Goal: Check status: Check status

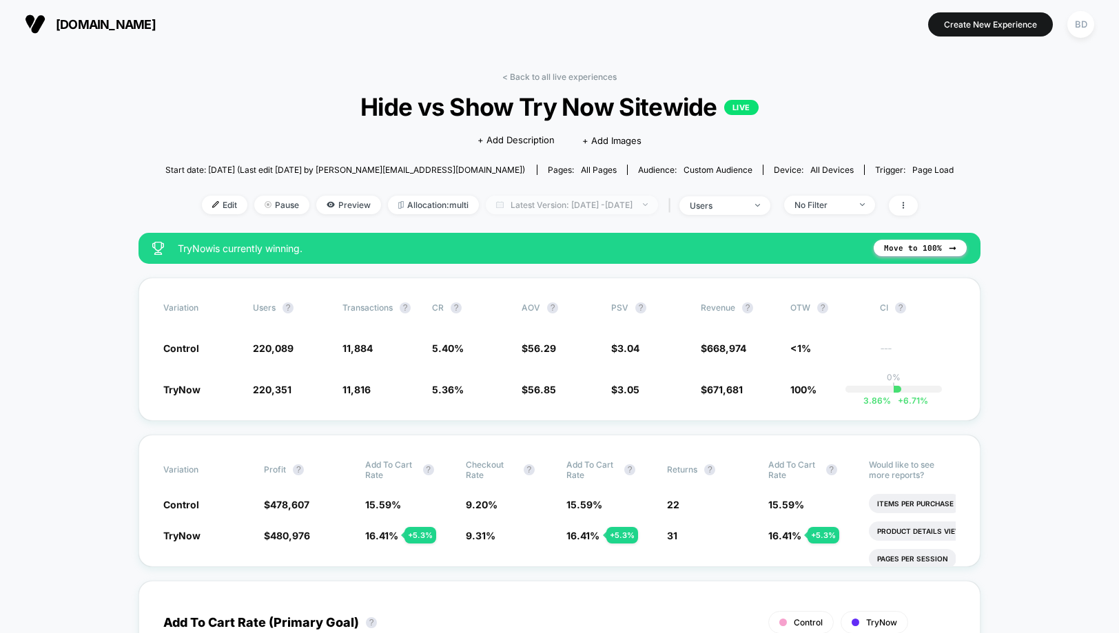
click at [590, 203] on span "Latest Version: [DATE] - [DATE]" at bounding box center [572, 205] width 172 height 19
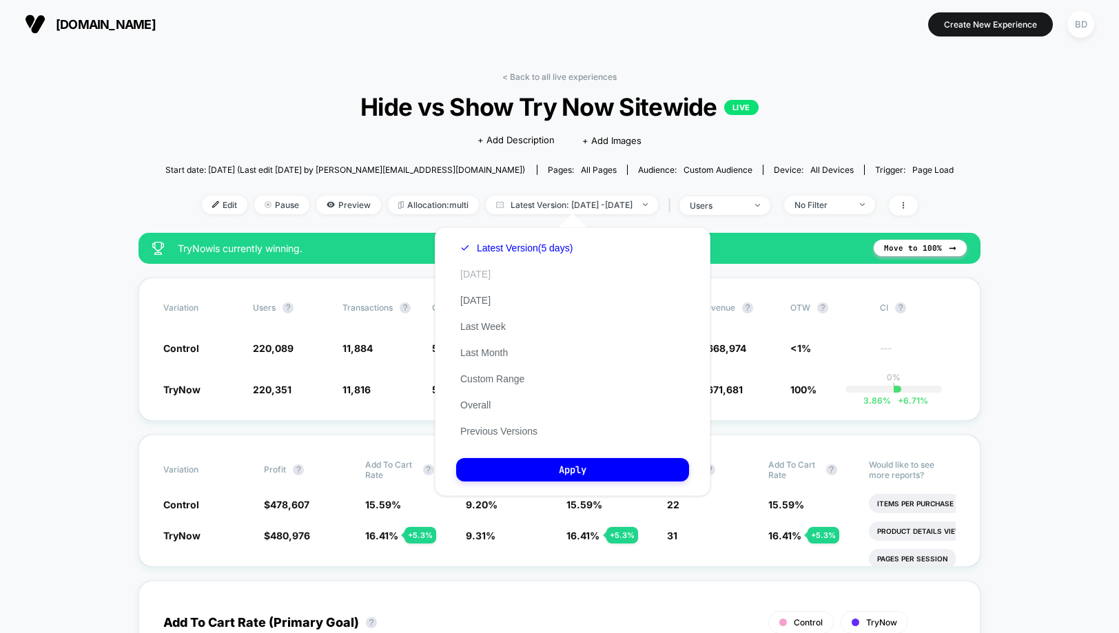
click at [473, 278] on button "[DATE]" at bounding box center [475, 274] width 39 height 12
click at [574, 466] on button "Apply" at bounding box center [572, 469] width 233 height 23
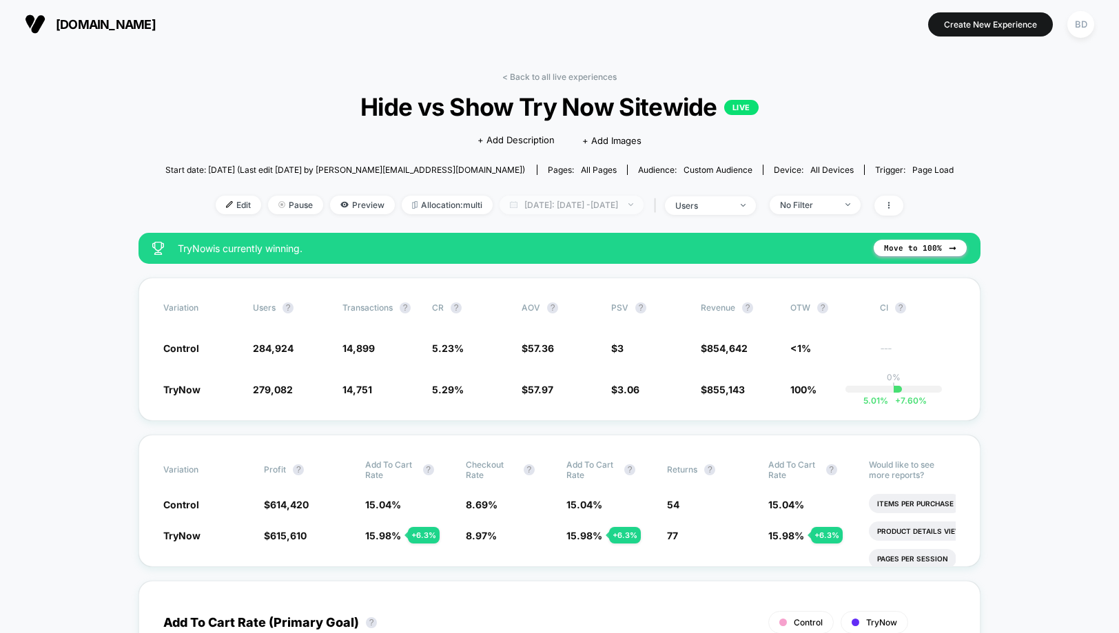
click at [588, 209] on span "[DATE]: [DATE] - [DATE]" at bounding box center [572, 205] width 144 height 19
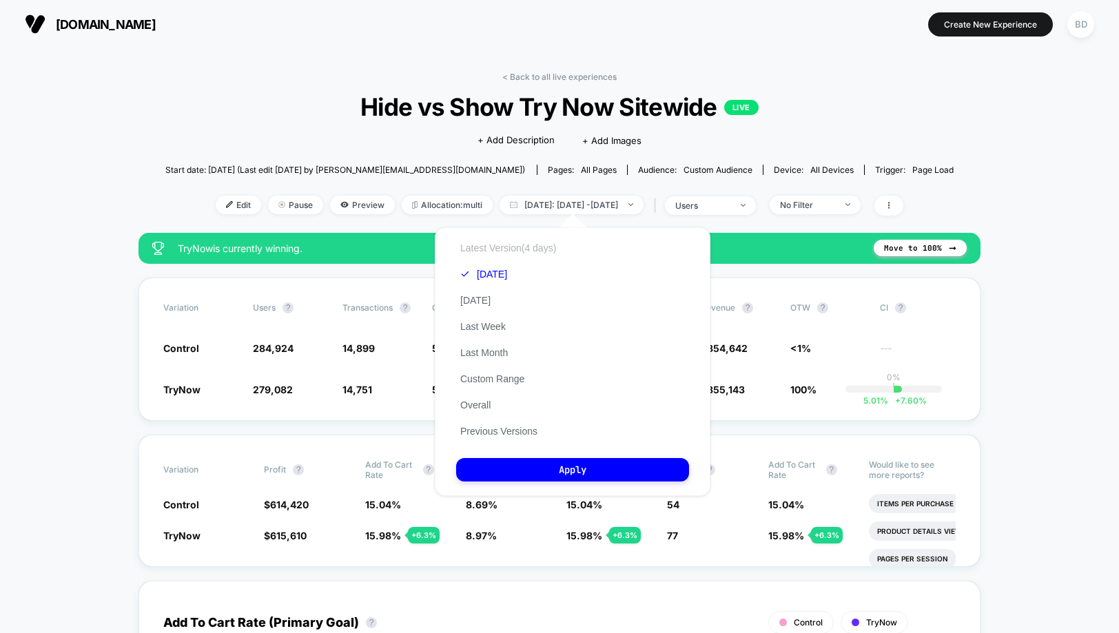
click at [513, 247] on button "Latest Version (4 days)" at bounding box center [508, 248] width 104 height 12
click at [536, 469] on button "Apply" at bounding box center [572, 469] width 233 height 23
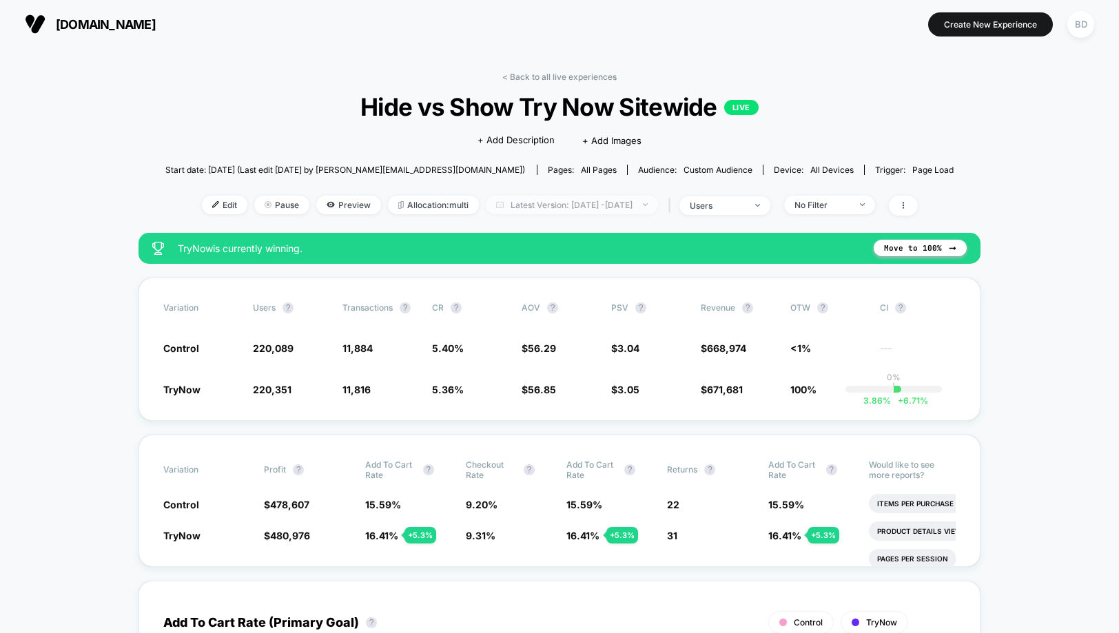
click at [604, 207] on span "Latest Version: [DATE] - [DATE]" at bounding box center [572, 205] width 172 height 19
select select "*"
select select "****"
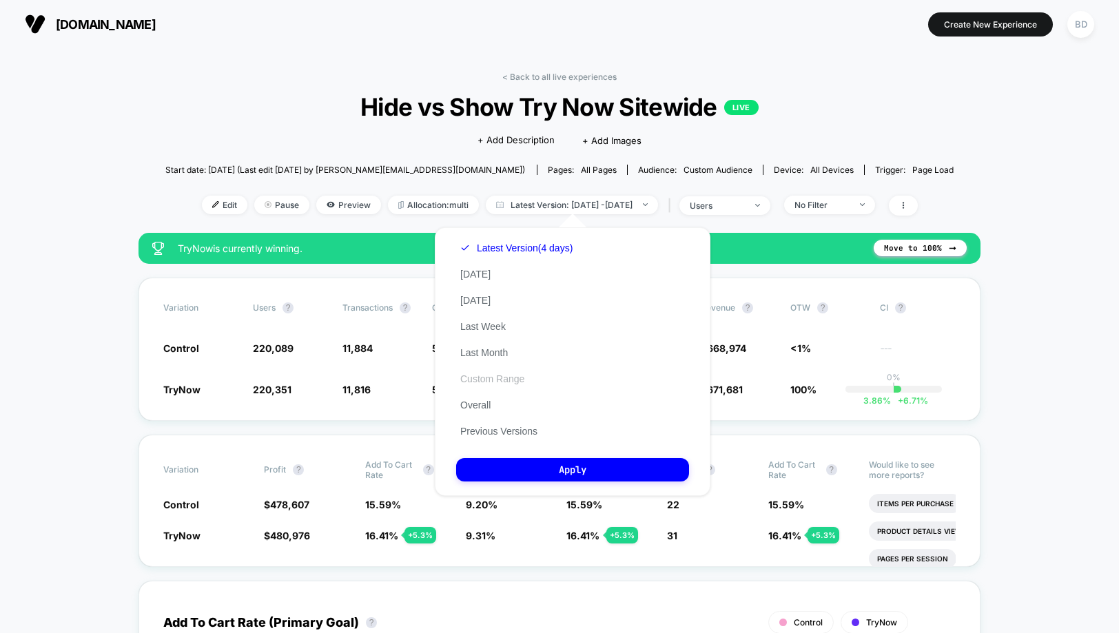
click at [491, 373] on button "Custom Range" at bounding box center [492, 379] width 72 height 12
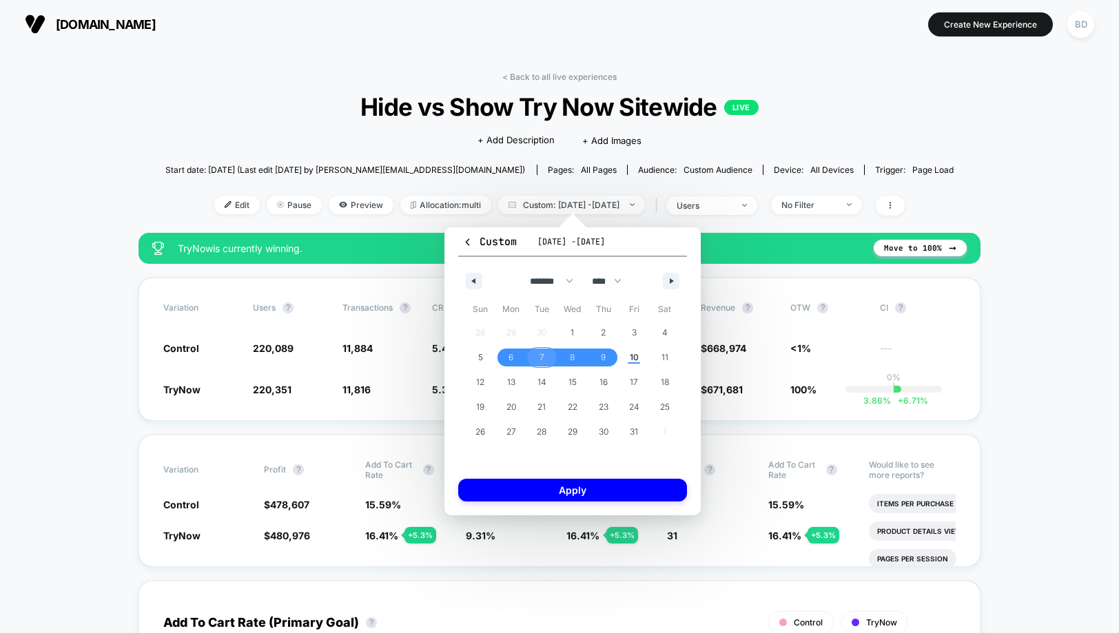
click at [535, 358] on span "7" at bounding box center [541, 358] width 31 height 18
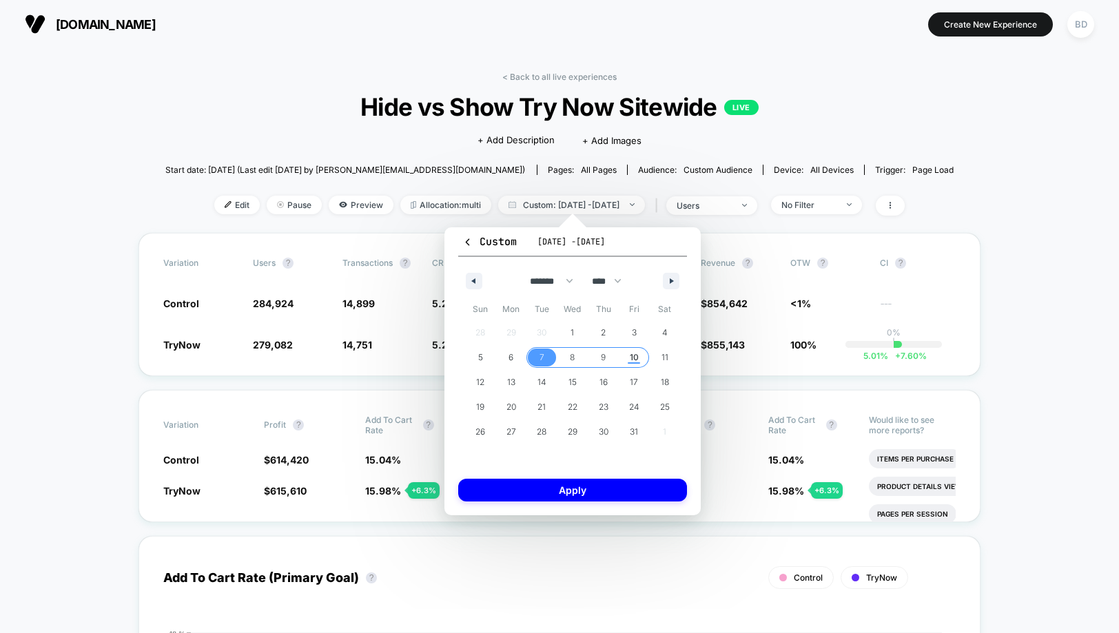
click at [635, 360] on span "10" at bounding box center [634, 357] width 9 height 25
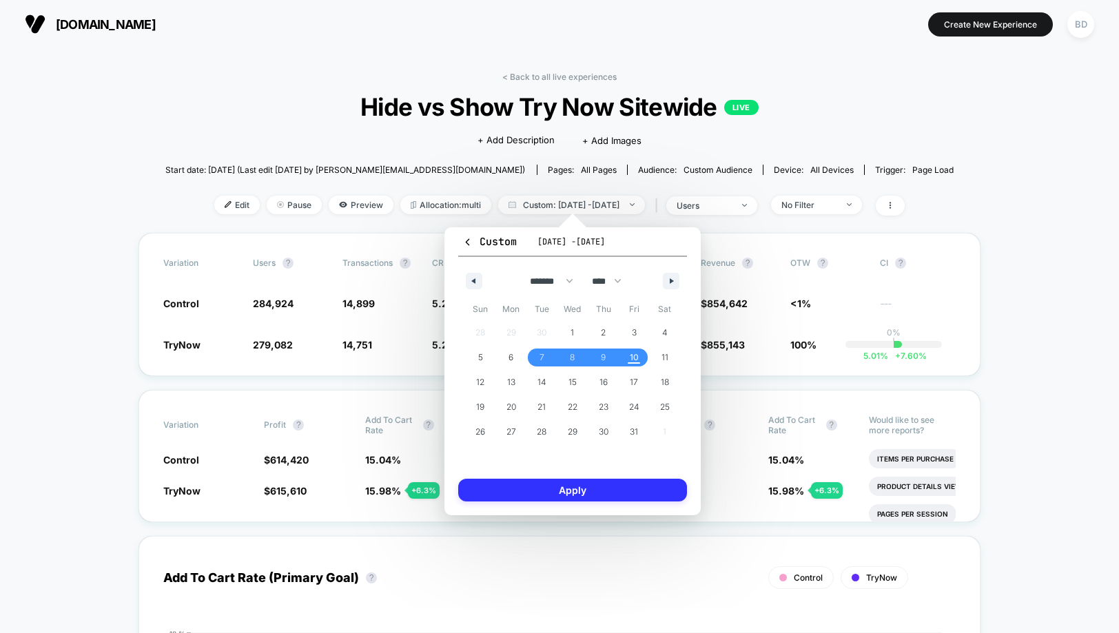
click at [584, 498] on button "Apply" at bounding box center [572, 490] width 229 height 23
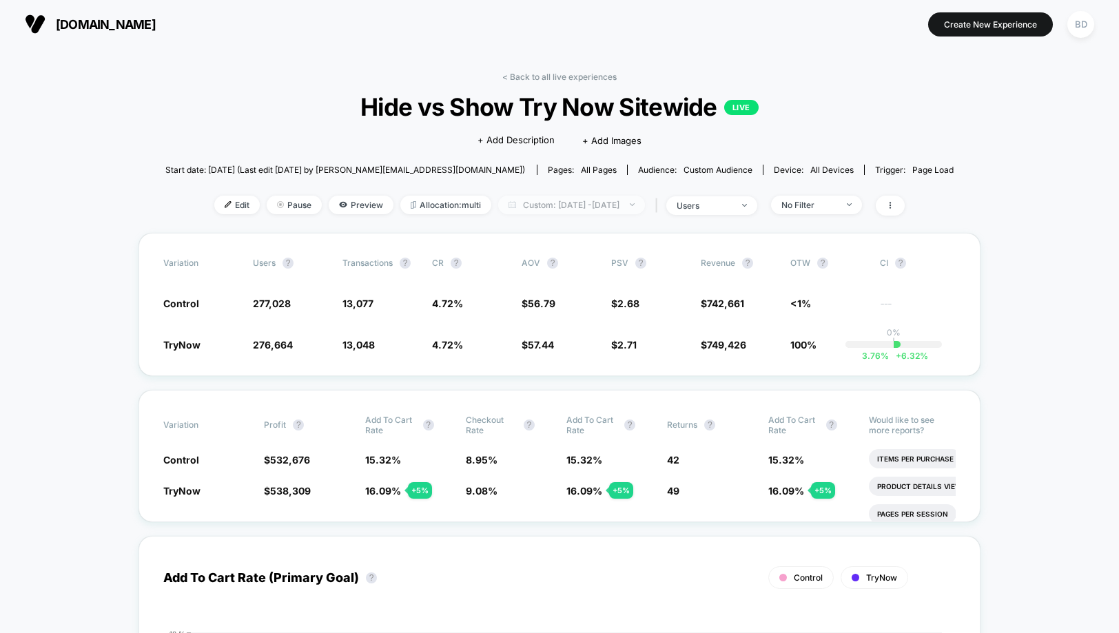
click at [584, 210] on span "Custom: [DATE] - [DATE]" at bounding box center [571, 205] width 147 height 19
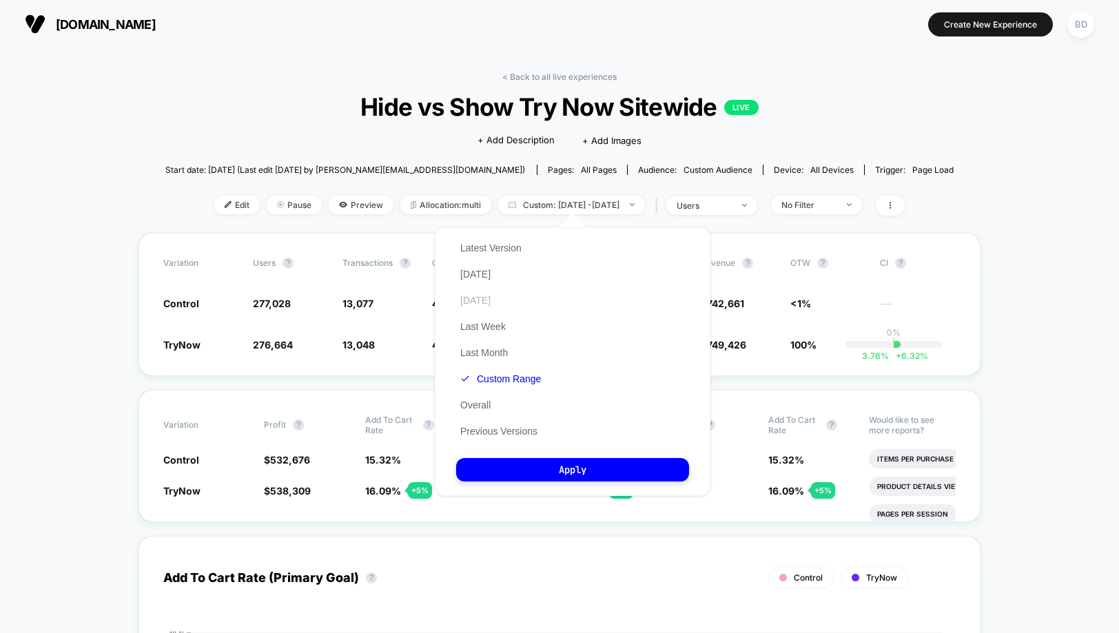
click at [480, 300] on button "[DATE]" at bounding box center [475, 300] width 39 height 12
click at [532, 467] on button "Apply" at bounding box center [572, 469] width 233 height 23
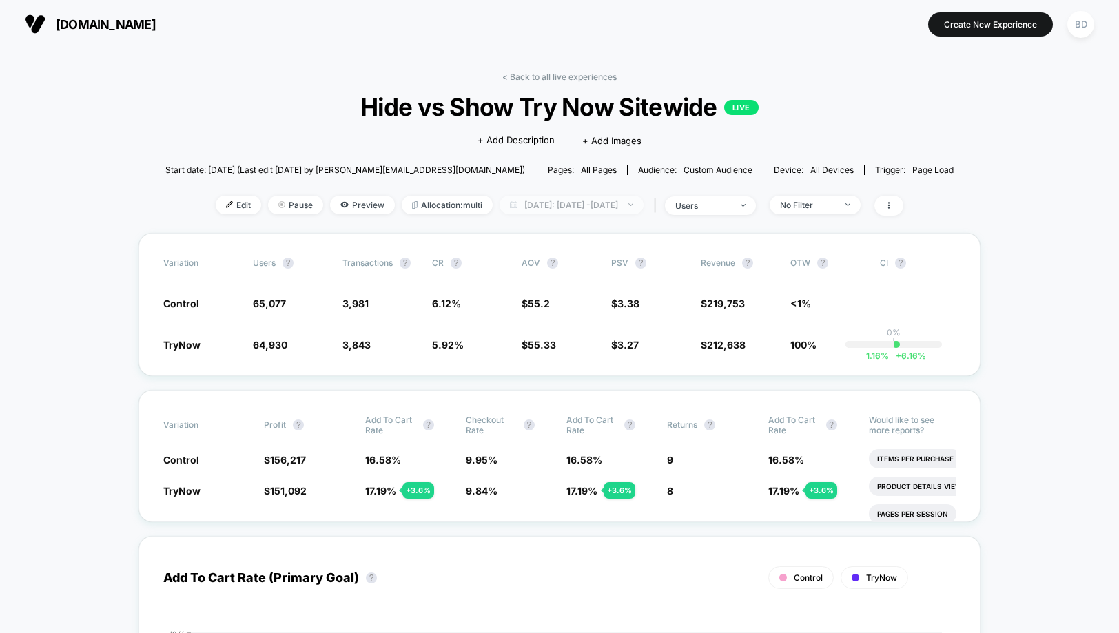
click at [585, 196] on span "[DATE]: [DATE] - [DATE]" at bounding box center [572, 205] width 144 height 19
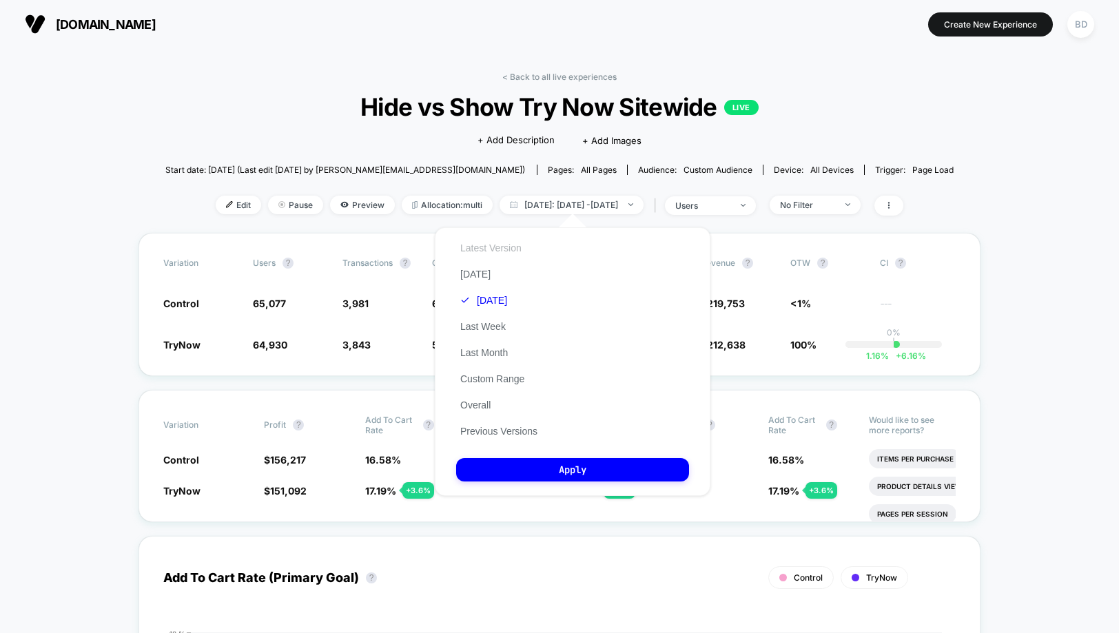
click at [518, 249] on button "Latest Version" at bounding box center [491, 248] width 70 height 12
click at [566, 470] on button "Apply" at bounding box center [572, 469] width 233 height 23
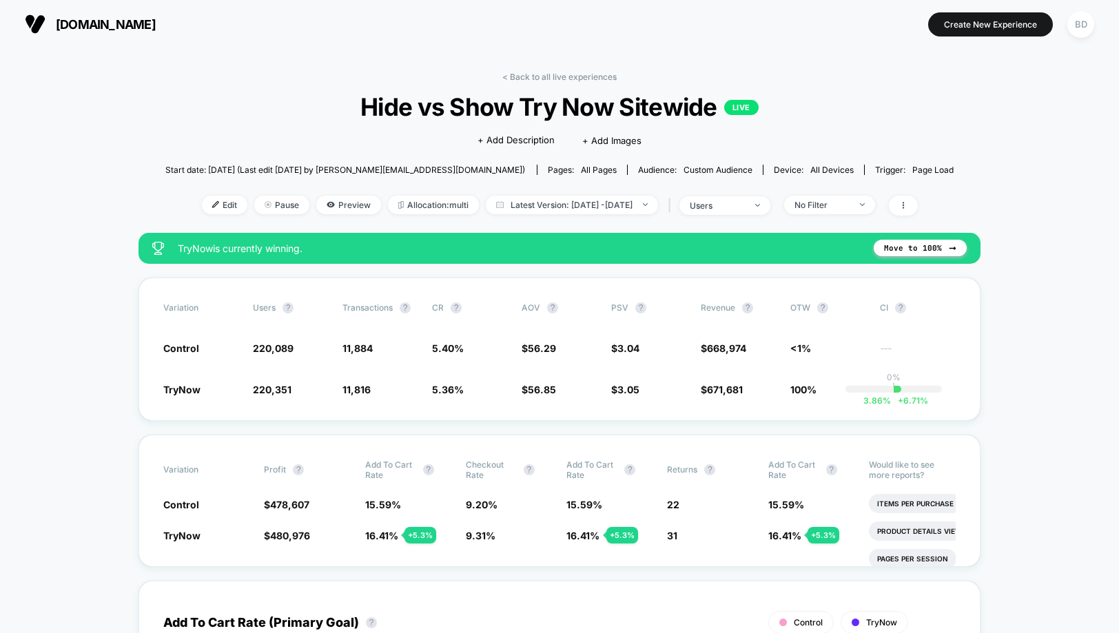
click at [522, 198] on span "Latest Version: [DATE] - [DATE]" at bounding box center [572, 205] width 172 height 19
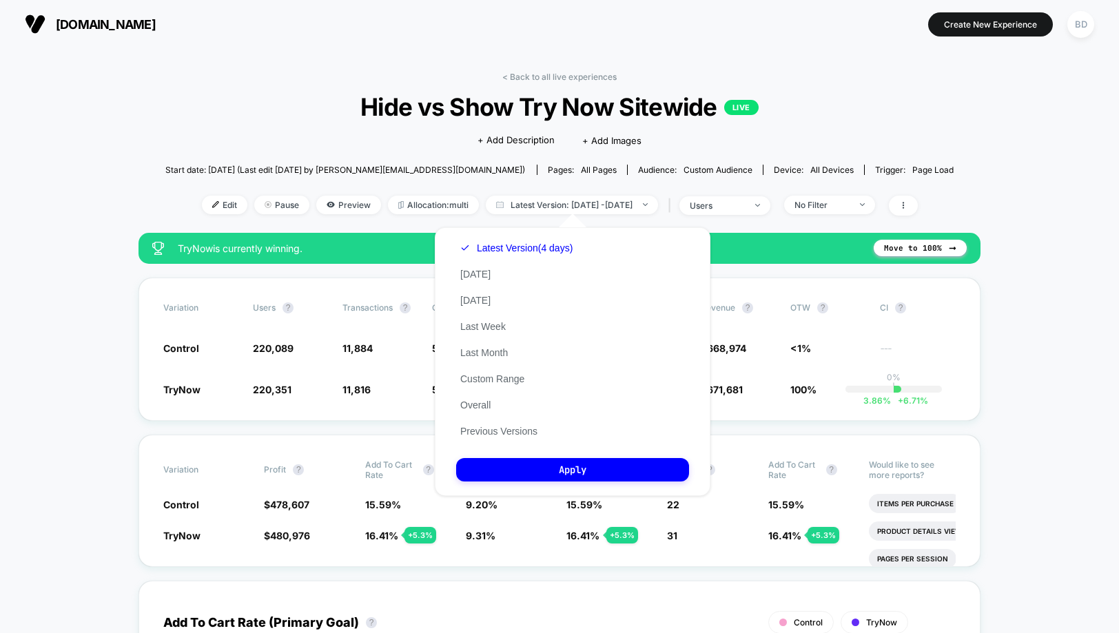
click at [260, 116] on span "Hide vs Show Try Now Sitewide LIVE" at bounding box center [560, 106] width 710 height 29
